Goal: Task Accomplishment & Management: Use online tool/utility

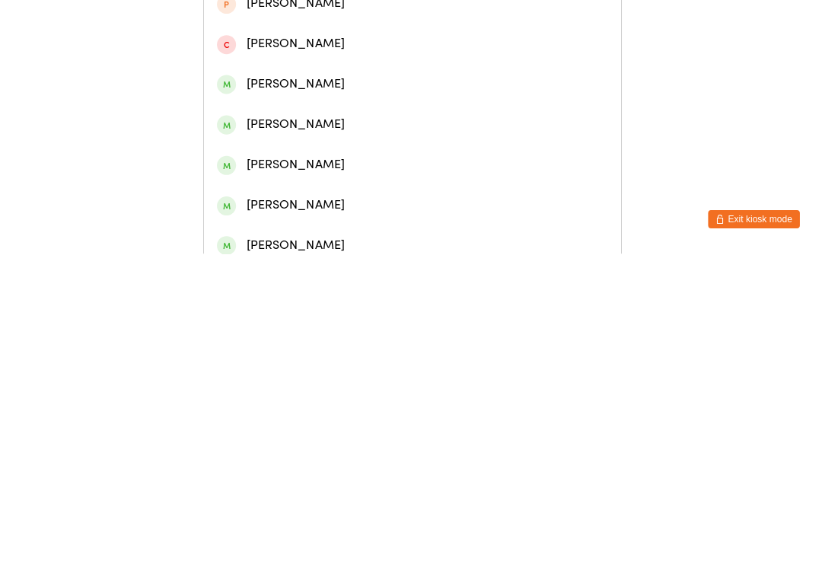
type input "[PERSON_NAME]"
click at [339, 81] on div "[PERSON_NAME]" at bounding box center [411, 70] width 390 height 21
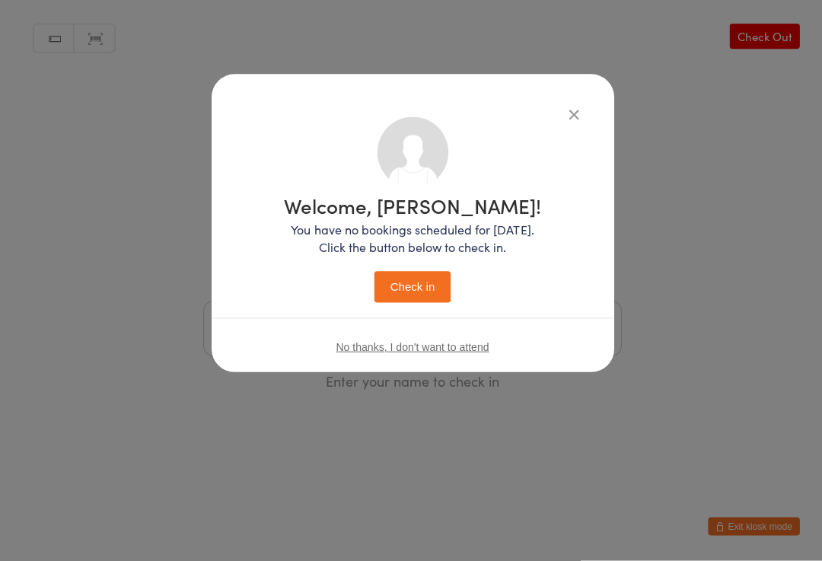
click at [407, 287] on button "Check in" at bounding box center [411, 287] width 76 height 31
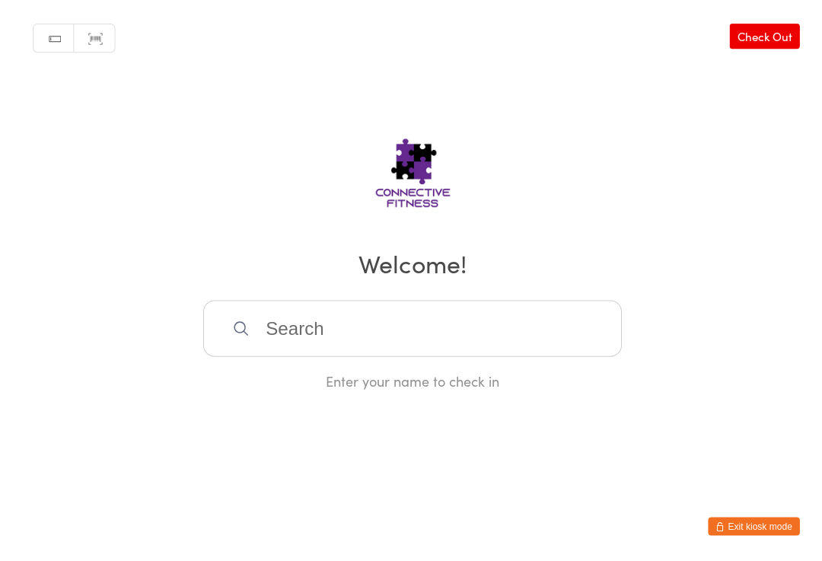
click at [387, 329] on input "search" at bounding box center [410, 329] width 417 height 56
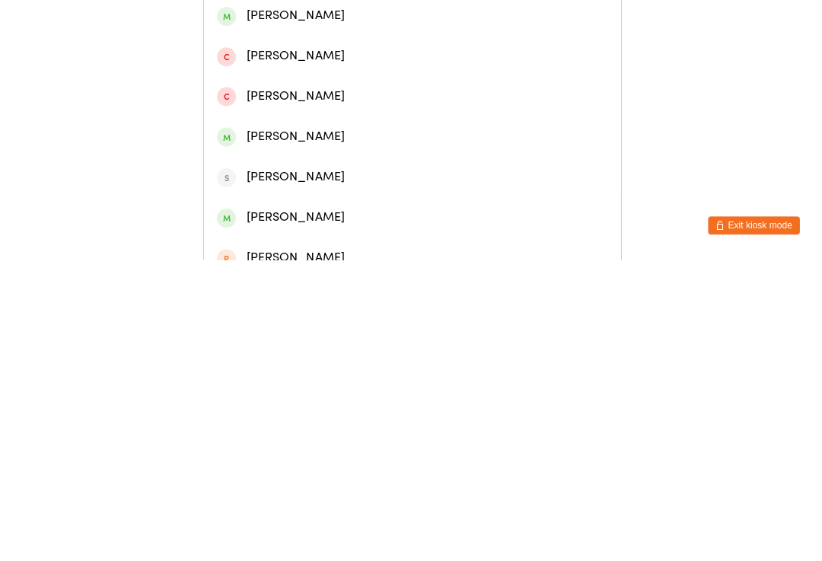
scroll to position [107, 0]
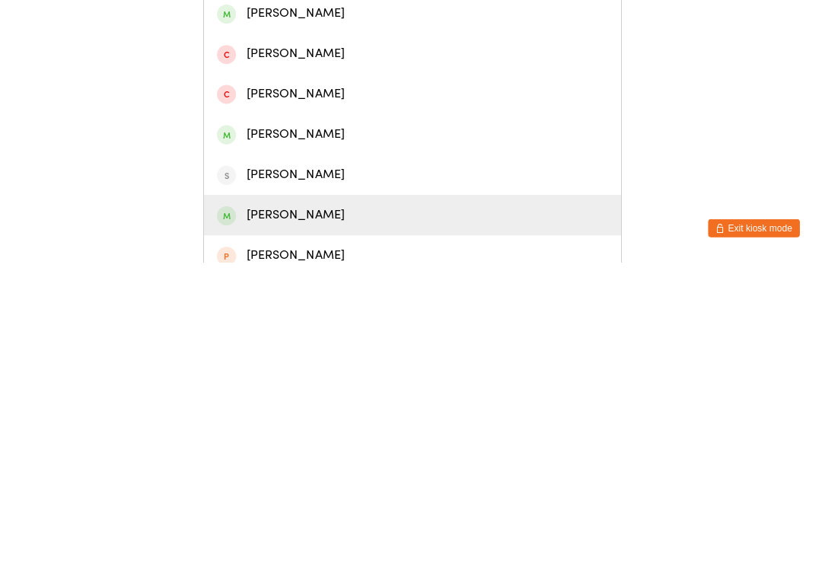
type input "[PERSON_NAME]"
click at [296, 503] on div "[PERSON_NAME]" at bounding box center [411, 513] width 390 height 21
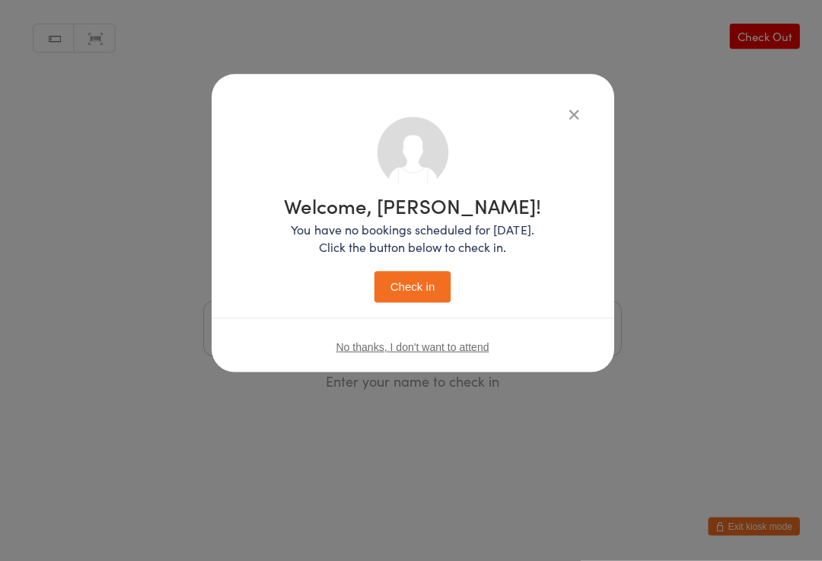
click at [394, 296] on button "Check in" at bounding box center [411, 287] width 76 height 31
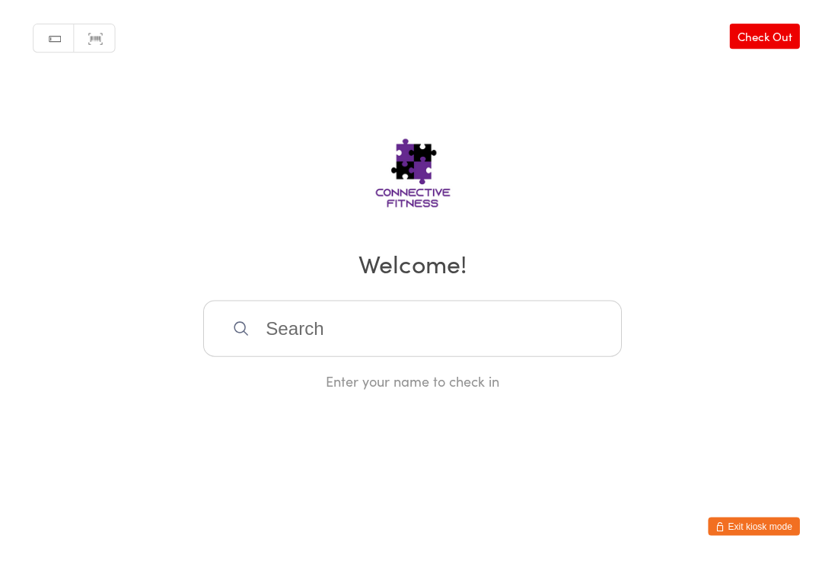
click at [292, 326] on input "search" at bounding box center [410, 329] width 417 height 56
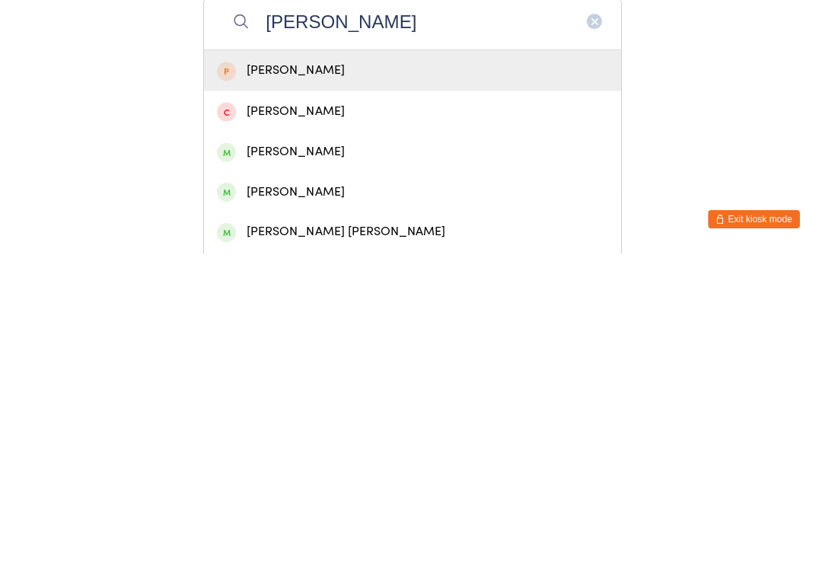
type input "[PERSON_NAME]"
click at [297, 368] on div "[PERSON_NAME]" at bounding box center [411, 378] width 390 height 21
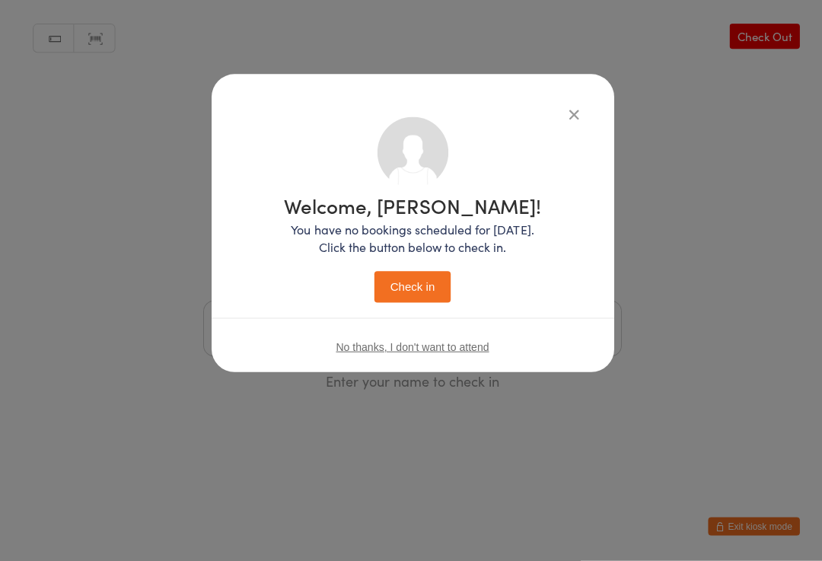
click at [408, 280] on button "Check in" at bounding box center [411, 287] width 76 height 31
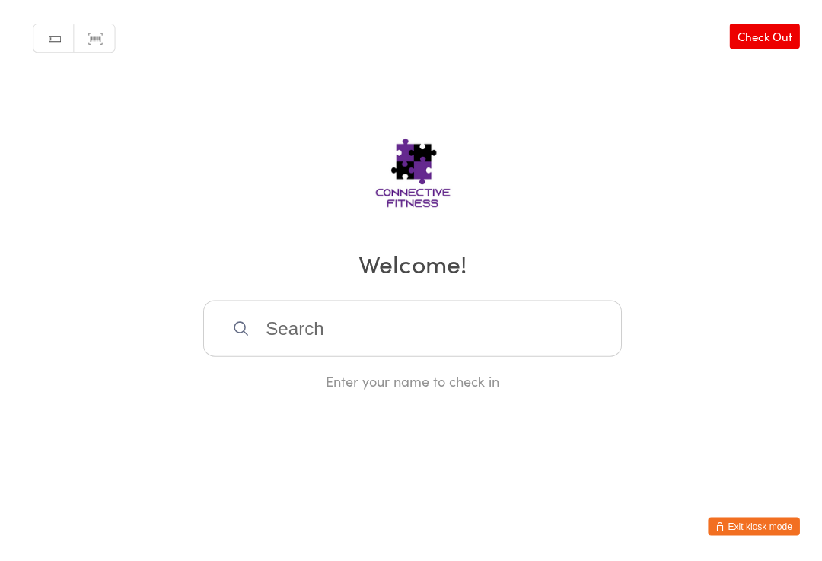
click at [426, 326] on input "search" at bounding box center [410, 329] width 417 height 56
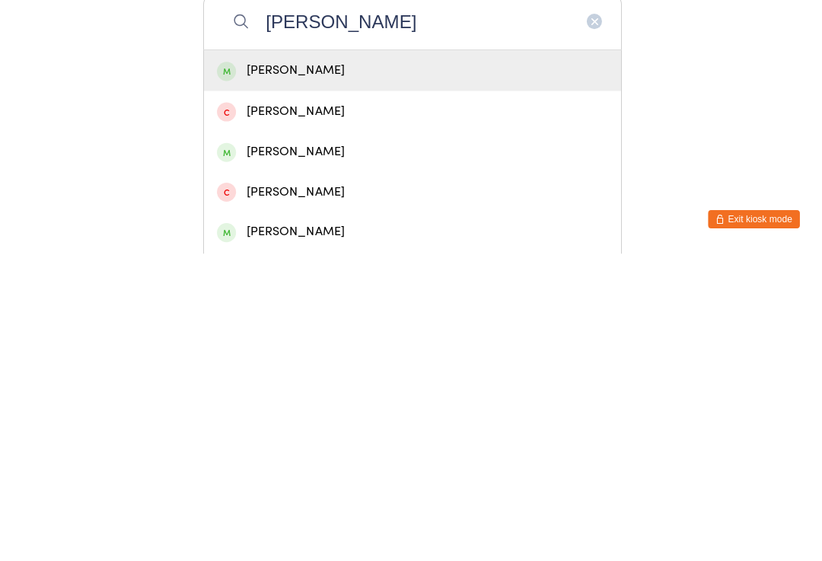
type input "[PERSON_NAME]"
click at [329, 368] on div "[PERSON_NAME]" at bounding box center [411, 378] width 390 height 21
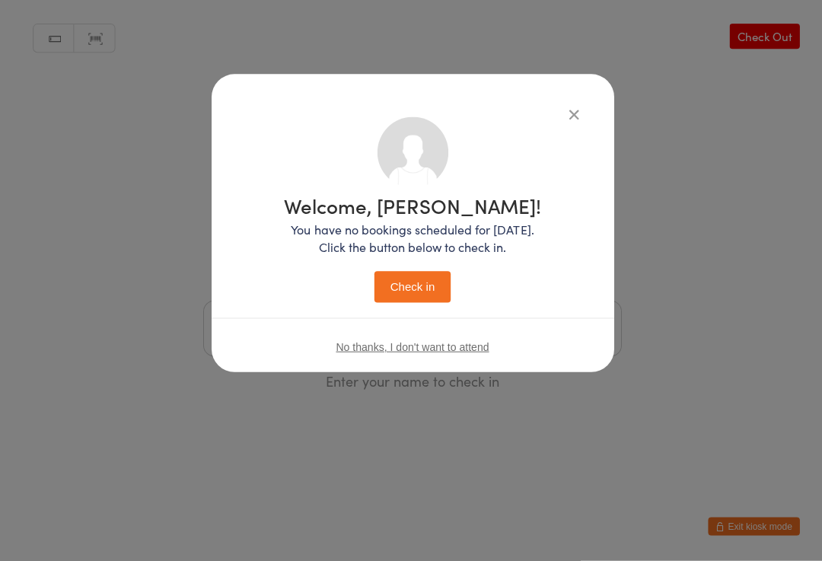
click at [421, 300] on button "Check in" at bounding box center [411, 287] width 76 height 31
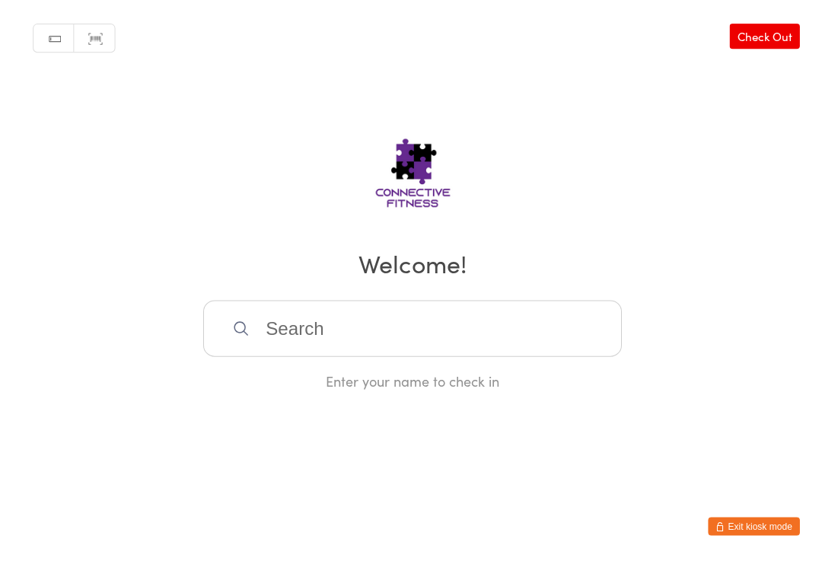
click at [523, 335] on input "search" at bounding box center [410, 329] width 417 height 56
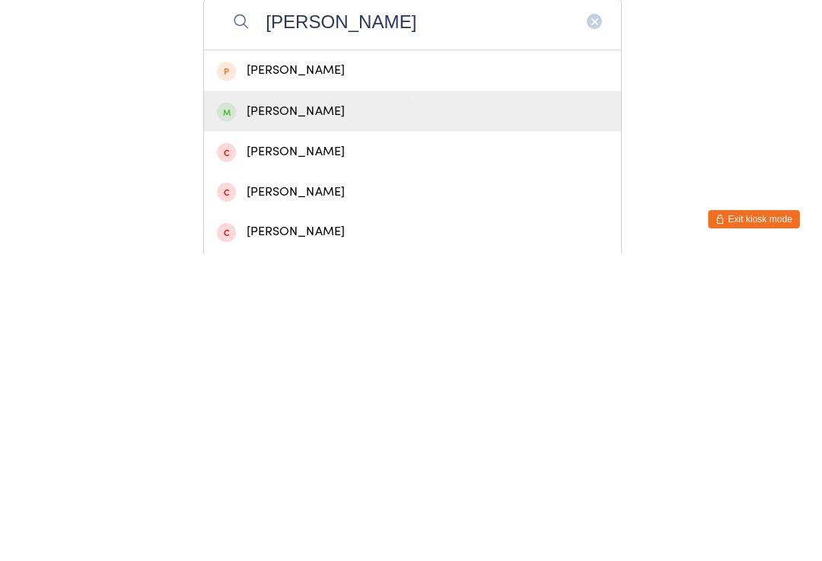
type input "[PERSON_NAME]"
click at [425, 409] on div "[PERSON_NAME]" at bounding box center [411, 419] width 390 height 21
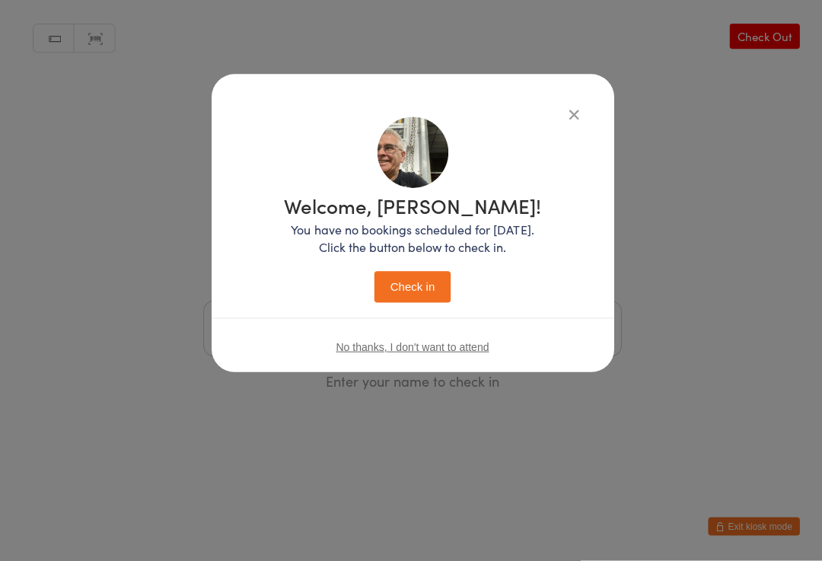
click at [425, 281] on button "Check in" at bounding box center [411, 287] width 76 height 31
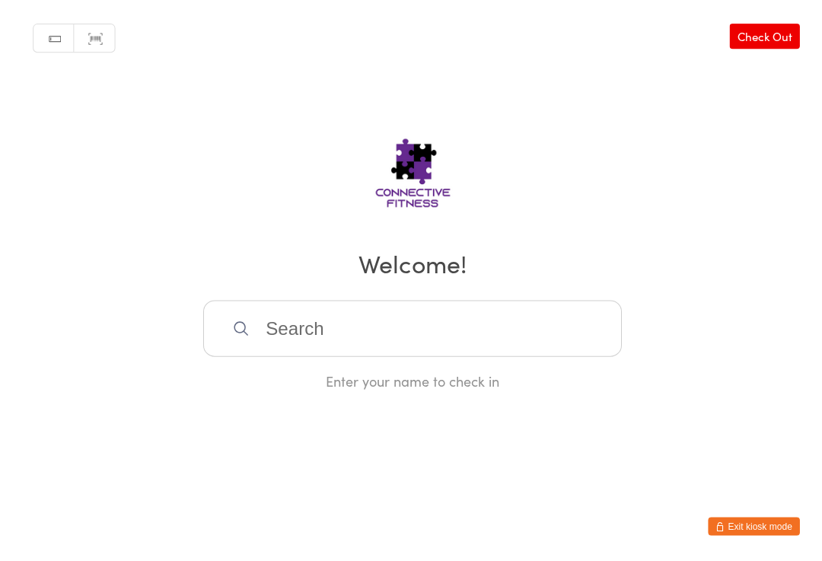
click at [256, 329] on input "search" at bounding box center [410, 329] width 417 height 56
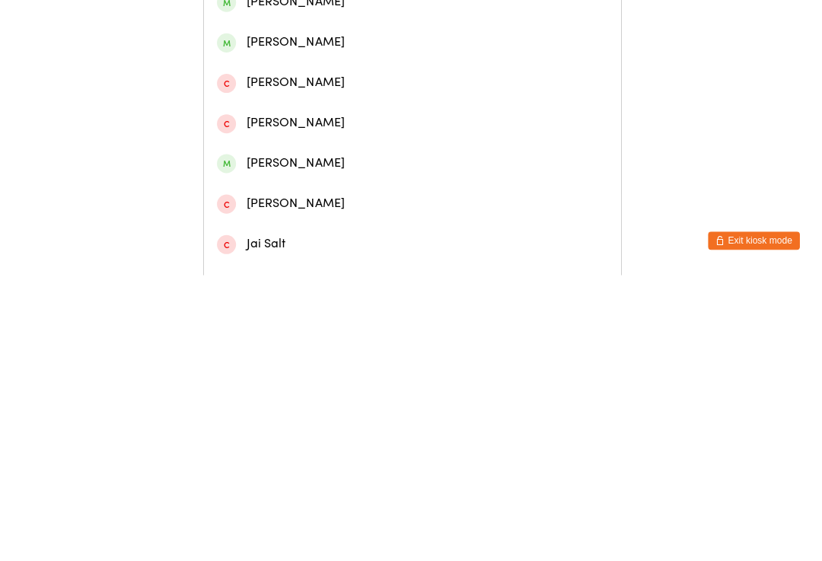
scroll to position [260, 0]
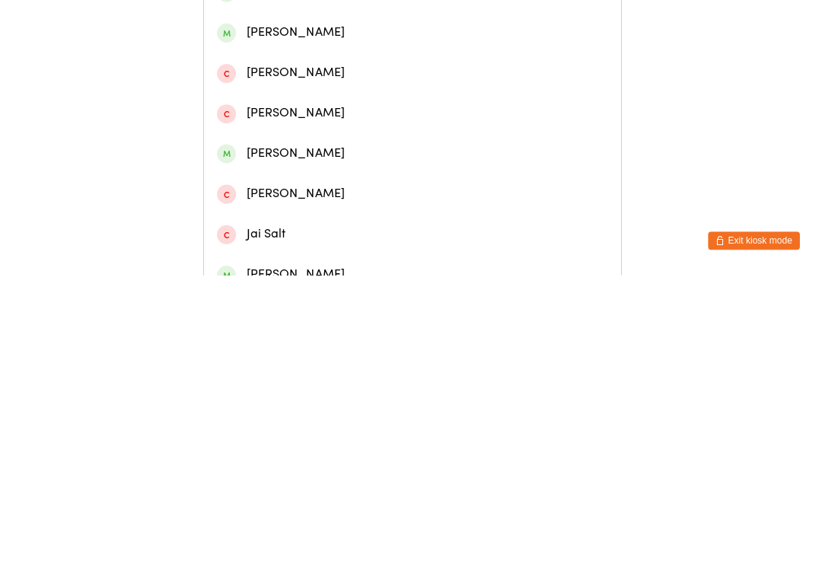
type input "[PERSON_NAME]"
click at [313, 430] on div "[PERSON_NAME]" at bounding box center [411, 440] width 390 height 21
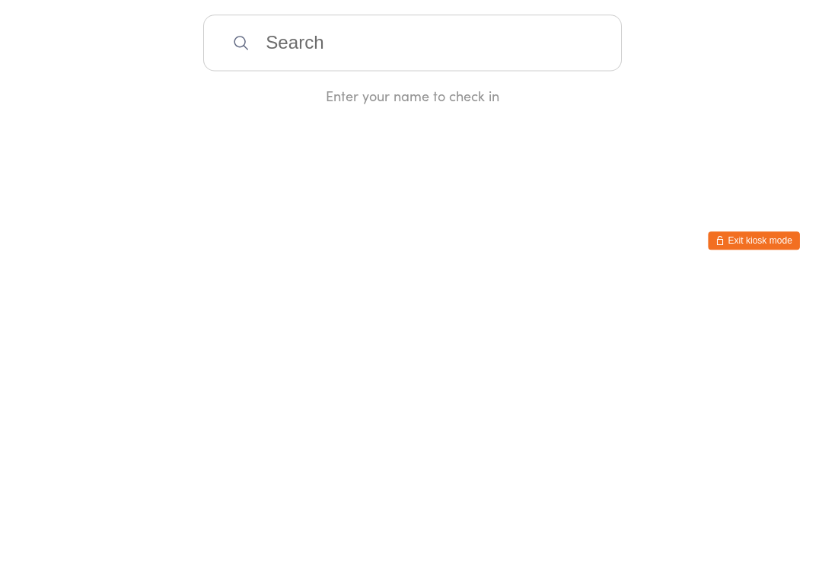
scroll to position [0, 0]
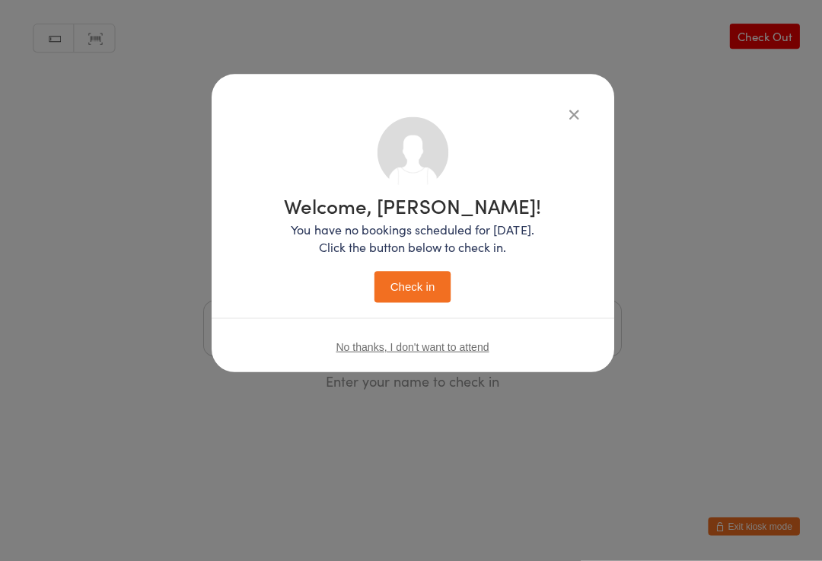
click at [411, 283] on button "Check in" at bounding box center [411, 287] width 76 height 31
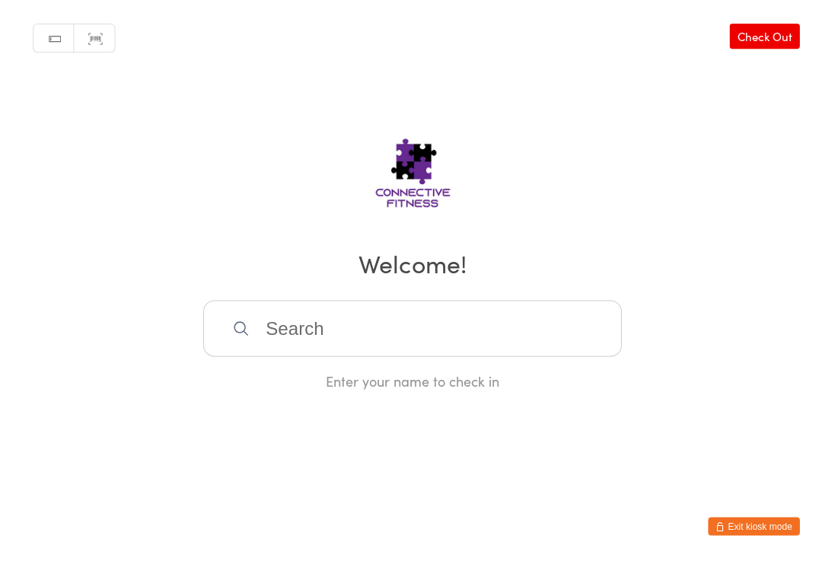
click at [370, 343] on input "search" at bounding box center [410, 329] width 417 height 56
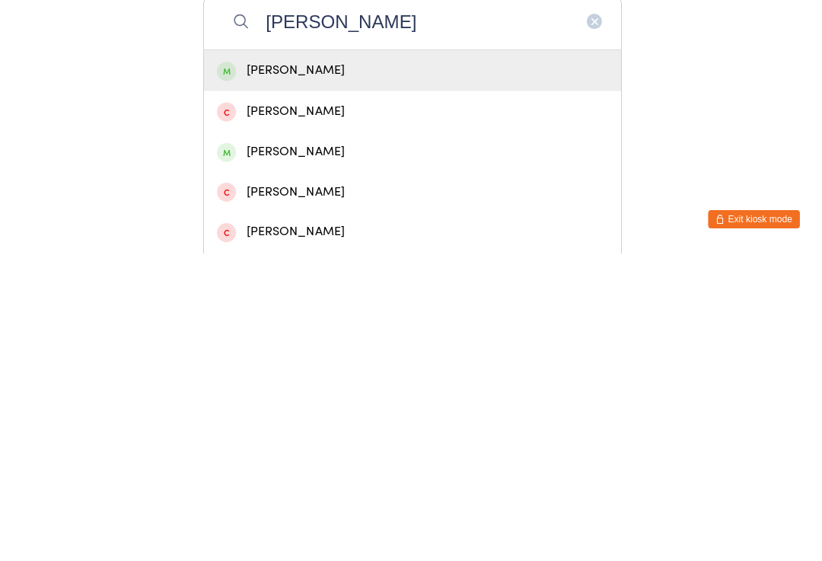
type input "[PERSON_NAME]"
click at [308, 368] on div "[PERSON_NAME]" at bounding box center [411, 378] width 390 height 21
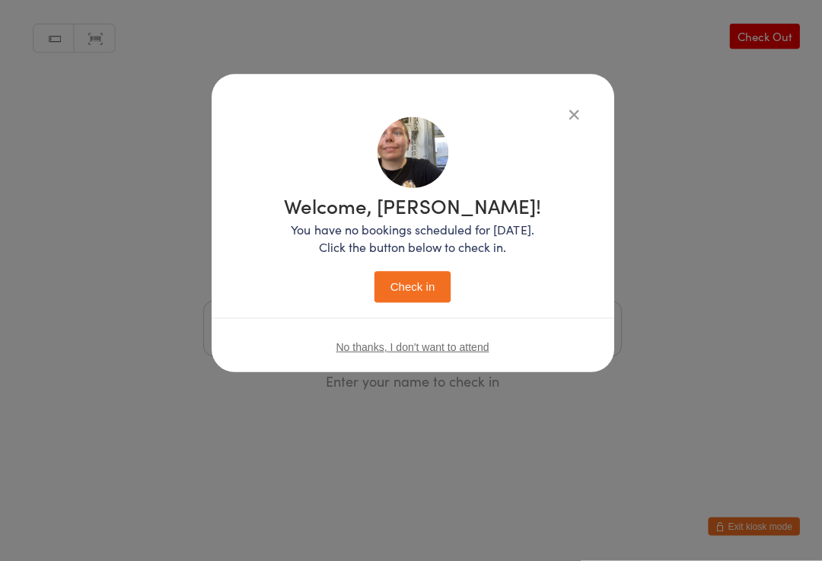
click at [409, 298] on button "Check in" at bounding box center [411, 287] width 76 height 31
